Goal: Information Seeking & Learning: Learn about a topic

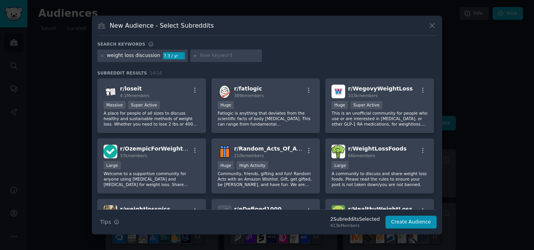
scroll to position [121, 0]
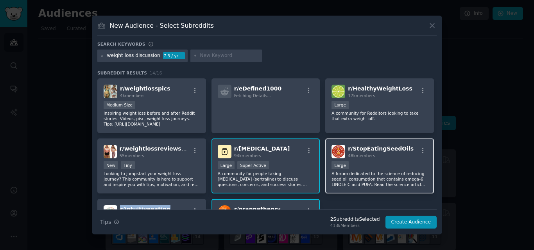
click at [405, 146] on div "r/ StopEatingSeedOils 48k members" at bounding box center [379, 152] width 96 height 14
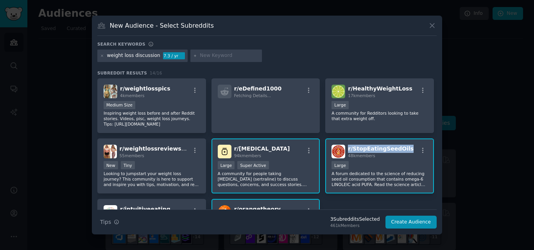
drag, startPoint x: 405, startPoint y: 146, endPoint x: 346, endPoint y: 148, distance: 59.4
click at [346, 148] on div "r/ StopEatingSeedOils 48k members" at bounding box center [379, 152] width 96 height 14
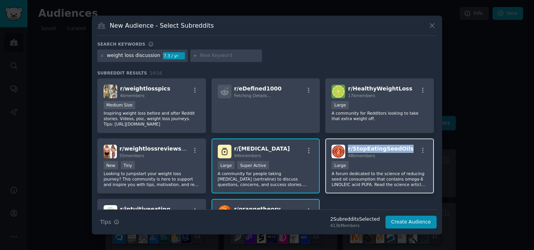
copy span "r/ StopEatingSeedOils"
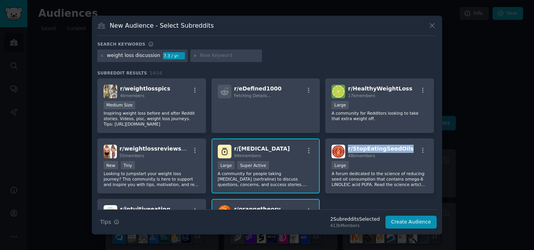
click at [266, 149] on div "r/ [MEDICAL_DATA] 94k members" at bounding box center [266, 152] width 96 height 14
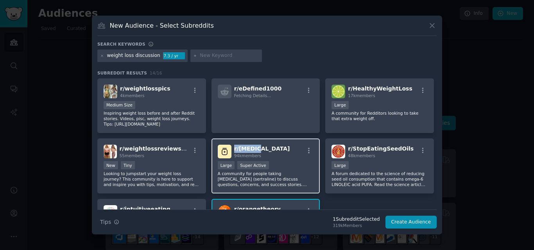
drag, startPoint x: 266, startPoint y: 149, endPoint x: 233, endPoint y: 150, distance: 33.2
click at [233, 150] on div "r/ [MEDICAL_DATA] 94k members" at bounding box center [266, 152] width 96 height 14
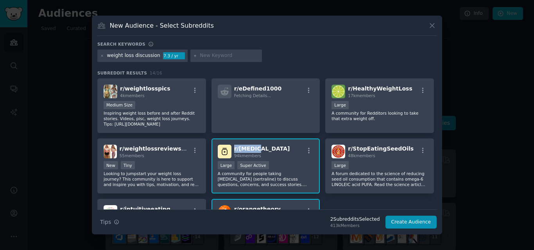
copy span "r/ [MEDICAL_DATA]"
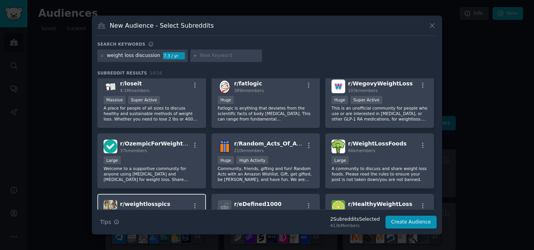
scroll to position [4, 0]
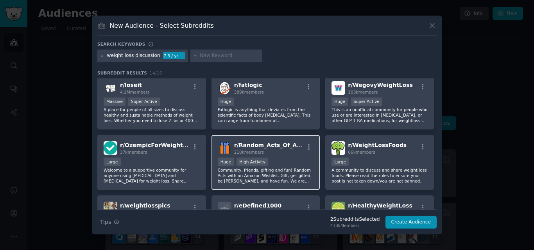
drag, startPoint x: 304, startPoint y: 144, endPoint x: 231, endPoint y: 146, distance: 73.5
click at [231, 146] on div "r/ Random_Acts_Of_Amazon 210k members" at bounding box center [266, 148] width 96 height 14
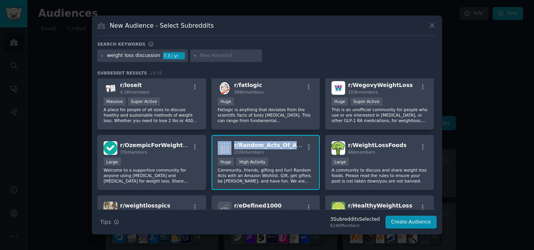
drag, startPoint x: 231, startPoint y: 146, endPoint x: 301, endPoint y: 145, distance: 70.3
click at [301, 145] on div "r/ Random_Acts_Of_Amazon 210k members" at bounding box center [266, 148] width 96 height 14
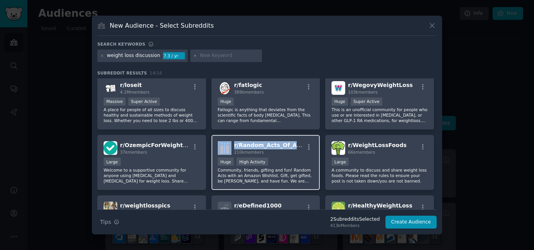
copy div "r/ Random_Acts_Of_Amazon"
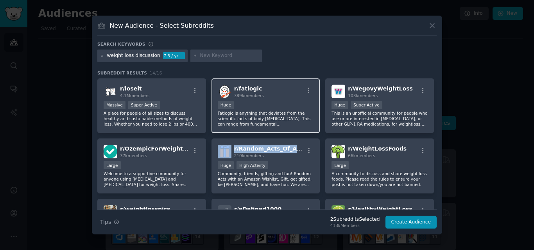
click at [268, 87] on div "r/ fatlogic 389k members" at bounding box center [266, 92] width 96 height 14
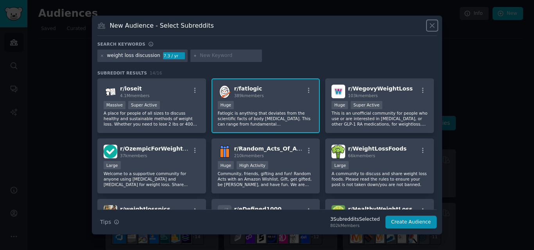
click at [430, 27] on icon at bounding box center [432, 26] width 4 height 4
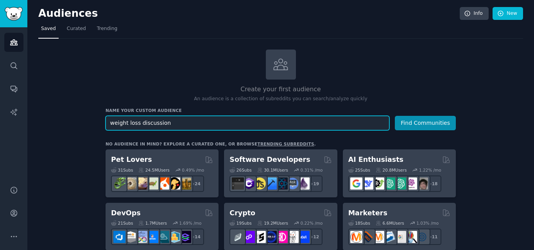
click at [194, 126] on input "weight loss discussion" at bounding box center [247, 123] width 284 height 14
click at [154, 127] on input "weight loss" at bounding box center [247, 123] width 284 height 14
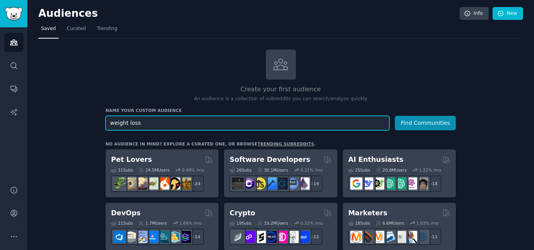
paste input "Weight reduction"
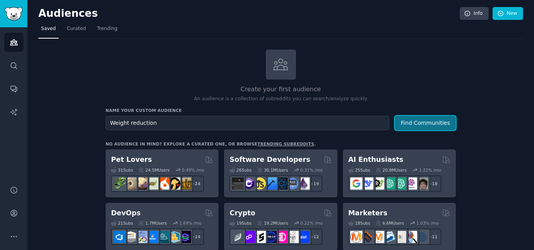
click at [431, 123] on button "Find Communities" at bounding box center [425, 123] width 61 height 14
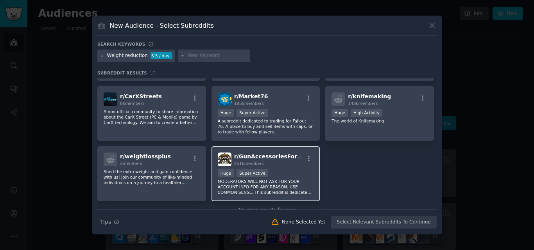
scroll to position [253, 0]
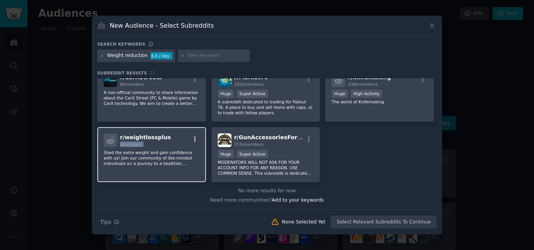
drag, startPoint x: 164, startPoint y: 136, endPoint x: 189, endPoint y: 136, distance: 25.0
click at [189, 136] on div "r/ weightlossplus 2 members" at bounding box center [152, 141] width 96 height 14
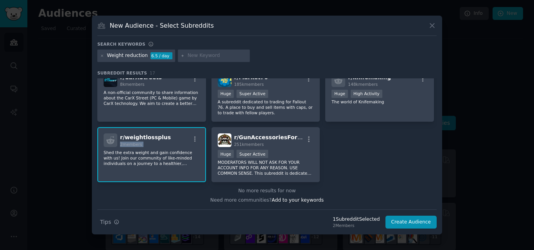
click at [165, 136] on div "r/ weightlossplus 2 members" at bounding box center [152, 141] width 96 height 14
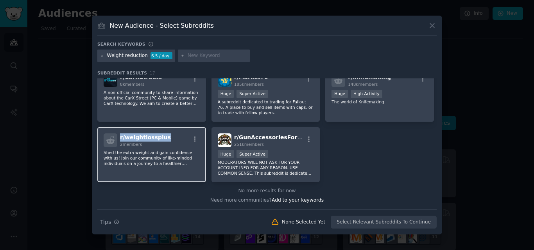
drag, startPoint x: 165, startPoint y: 136, endPoint x: 120, endPoint y: 136, distance: 45.3
click at [120, 136] on div "r/ weightlossplus 2 members" at bounding box center [152, 141] width 96 height 14
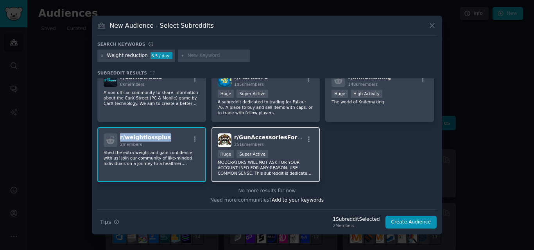
click at [296, 136] on div "r/ GunAccessoriesForSale 251k members" at bounding box center [266, 141] width 96 height 14
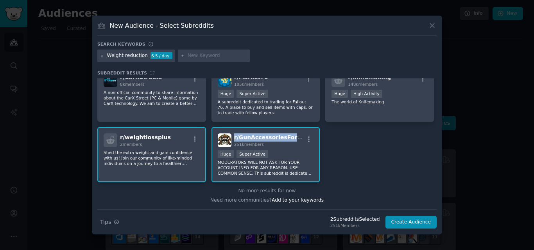
drag, startPoint x: 296, startPoint y: 136, endPoint x: 232, endPoint y: 139, distance: 63.4
click at [232, 139] on div "r/ GunAccessoriesForSale 251k members" at bounding box center [266, 141] width 96 height 14
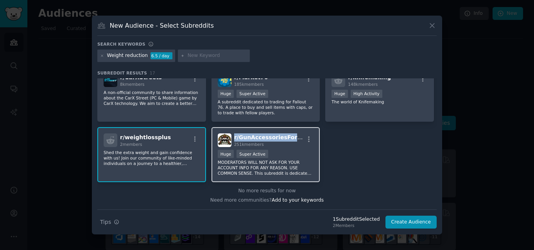
copy span "r/ GunAccessoriesForSale"
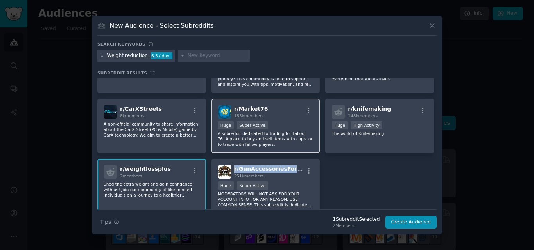
scroll to position [220, 0]
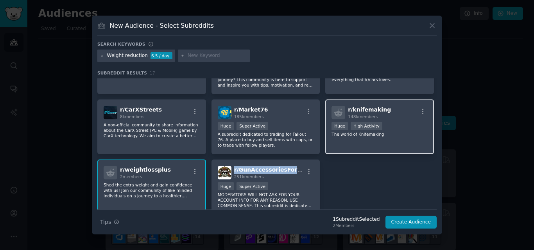
click at [389, 110] on div "r/ knifemaking 148k members" at bounding box center [379, 113] width 96 height 14
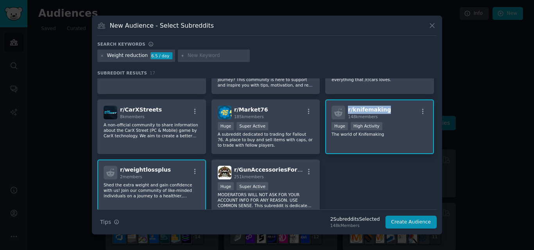
drag, startPoint x: 384, startPoint y: 109, endPoint x: 345, endPoint y: 113, distance: 39.3
click at [345, 113] on div "r/ knifemaking 148k members" at bounding box center [379, 113] width 96 height 14
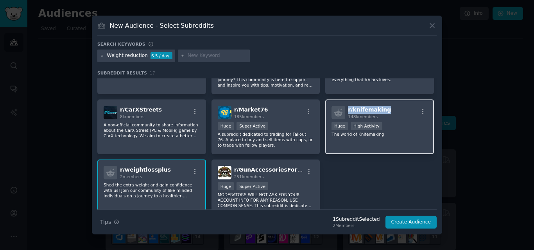
copy span "r/ knifemaking"
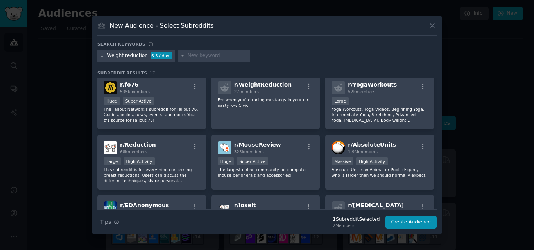
scroll to position [0, 0]
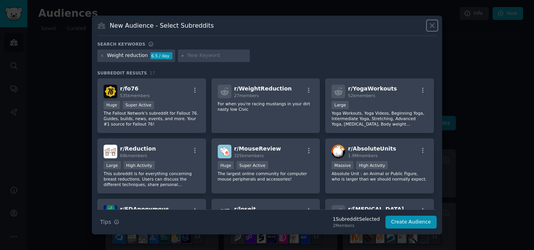
click at [432, 27] on icon at bounding box center [432, 25] width 8 height 8
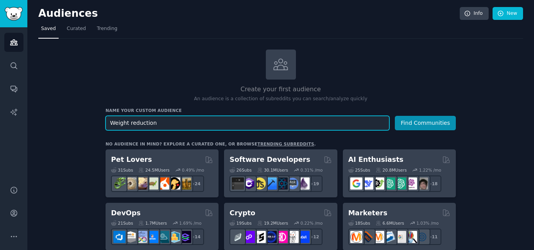
click at [207, 118] on input "Weight reduction" at bounding box center [247, 123] width 284 height 14
paste input "Fat loss"
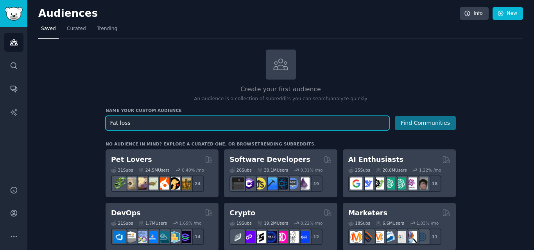
type input "Fat loss"
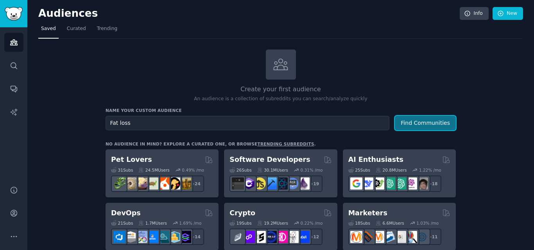
click at [425, 116] on button "Find Communities" at bounding box center [425, 123] width 61 height 14
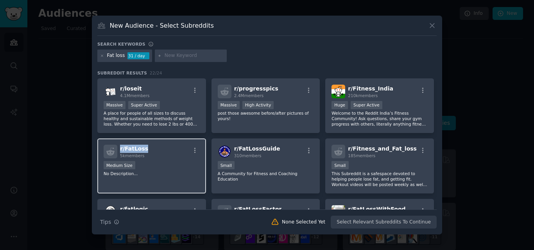
drag, startPoint x: 151, startPoint y: 147, endPoint x: 119, endPoint y: 150, distance: 32.1
click at [119, 150] on div "r/ FatLoss 5k members" at bounding box center [152, 152] width 96 height 14
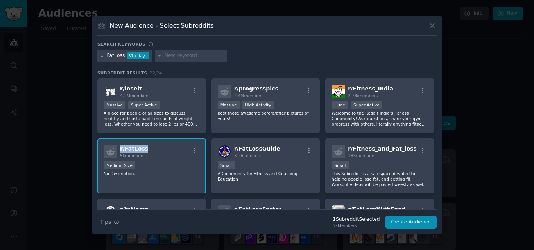
copy span "r/ FatLoss"
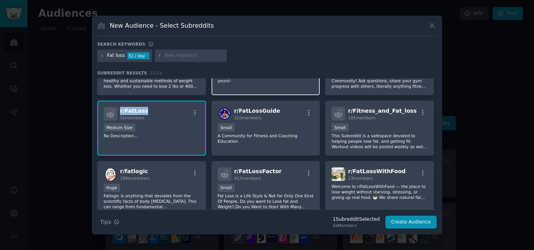
scroll to position [39, 0]
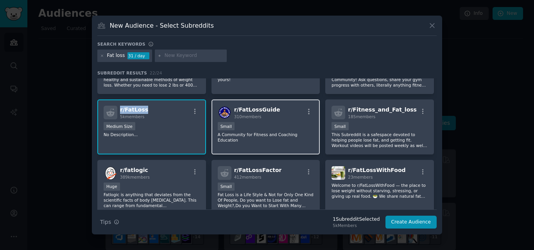
click at [274, 106] on div "r/ FatLossGuide 310 members" at bounding box center [266, 113] width 96 height 14
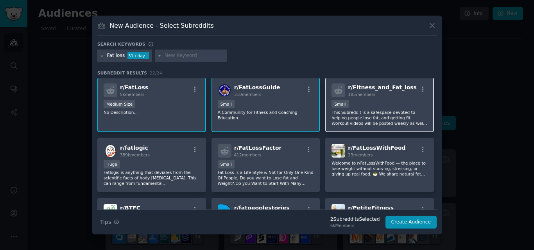
scroll to position [65, 0]
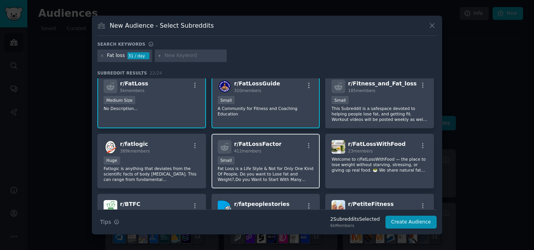
click at [281, 142] on div "r/ FatLossFactor 412 members" at bounding box center [266, 147] width 96 height 14
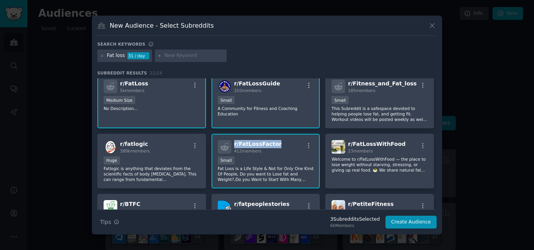
drag, startPoint x: 281, startPoint y: 142, endPoint x: 234, endPoint y: 145, distance: 47.7
click at [234, 145] on div "r/ FatLossFactor 412 members" at bounding box center [266, 147] width 96 height 14
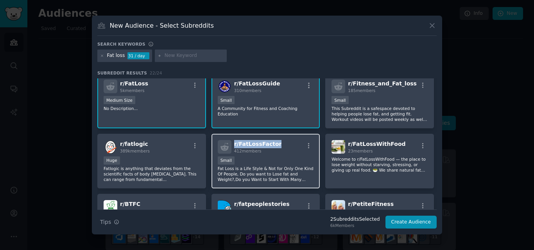
copy span "r/ FatLossFactor"
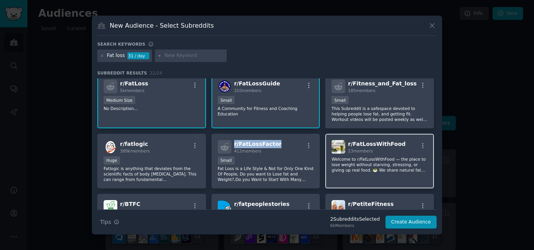
click at [403, 139] on div "r/ FatLossWithFood 23 members Welcome to r/FatLossWithFood — the place to lose …" at bounding box center [379, 161] width 109 height 55
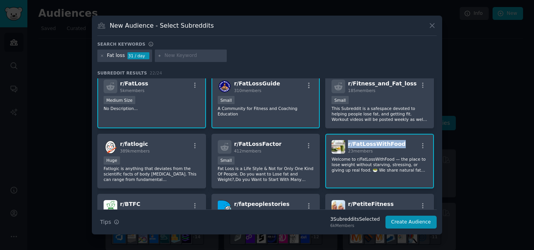
drag, startPoint x: 403, startPoint y: 139, endPoint x: 347, endPoint y: 144, distance: 56.4
click at [347, 144] on div "r/ FatLossWithFood 23 members Welcome to r/FatLossWithFood — the place to lose …" at bounding box center [379, 161] width 109 height 55
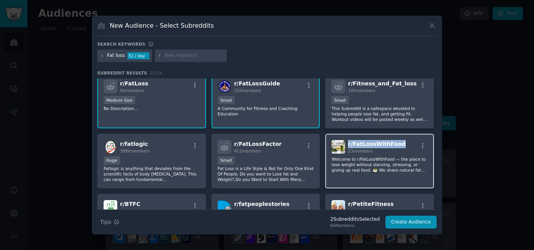
copy span "r/ FatLossWithFood"
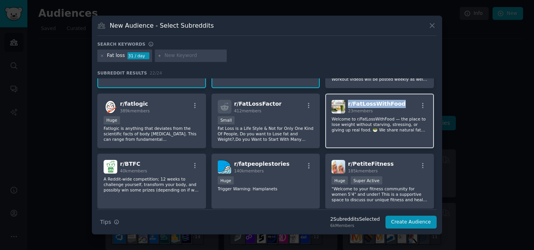
scroll to position [111, 0]
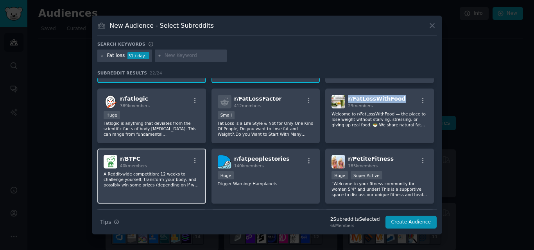
click at [148, 155] on div "r/ BTFC 40k members" at bounding box center [152, 162] width 96 height 14
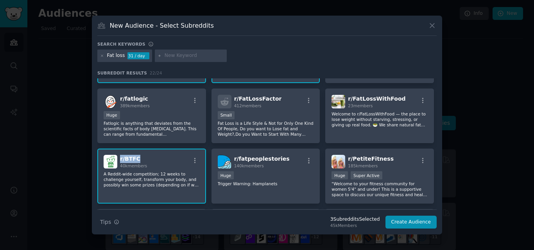
drag, startPoint x: 148, startPoint y: 155, endPoint x: 119, endPoint y: 160, distance: 29.7
click at [119, 160] on div "r/ BTFC 40k members" at bounding box center [152, 162] width 96 height 14
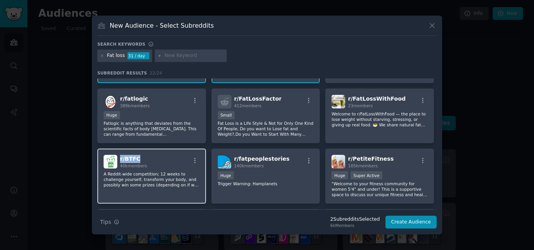
copy span "r/ BTFC"
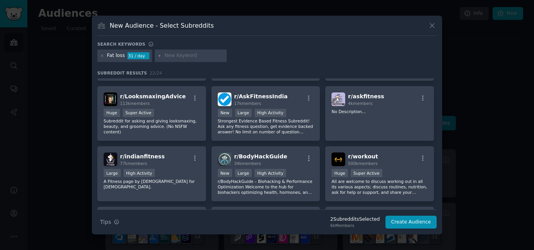
scroll to position [234, 0]
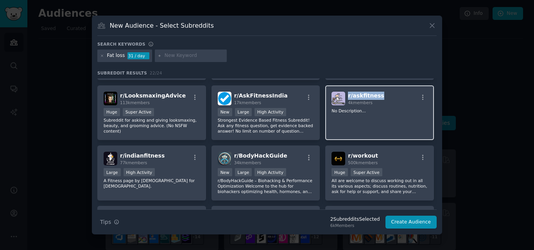
drag, startPoint x: 381, startPoint y: 94, endPoint x: 346, endPoint y: 98, distance: 35.4
click at [346, 98] on div "r/ askfitness 4k members" at bounding box center [379, 99] width 96 height 14
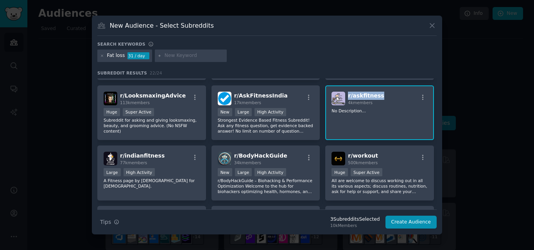
copy span "r/ askfitness"
